Goal: Transaction & Acquisition: Purchase product/service

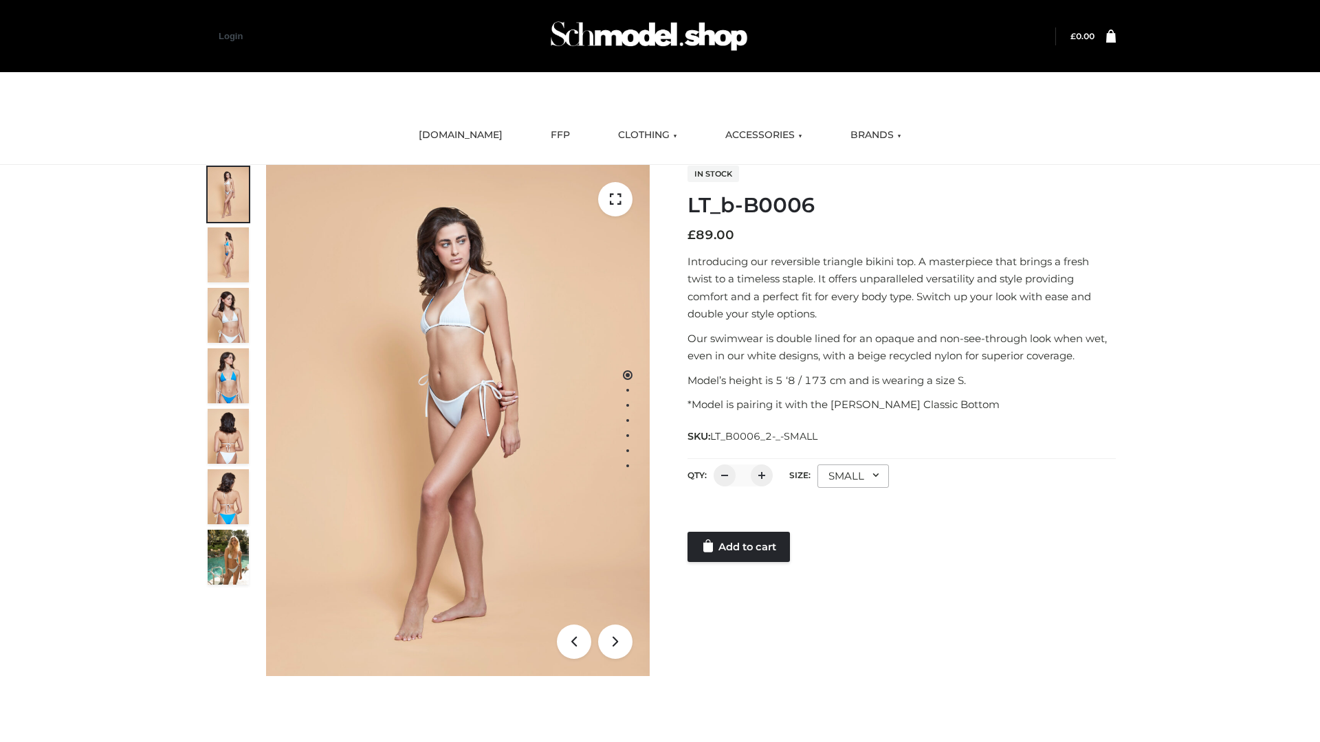
click at [740, 547] on link "Add to cart" at bounding box center [738, 547] width 102 height 30
